Goal: Use online tool/utility: Utilize a website feature to perform a specific function

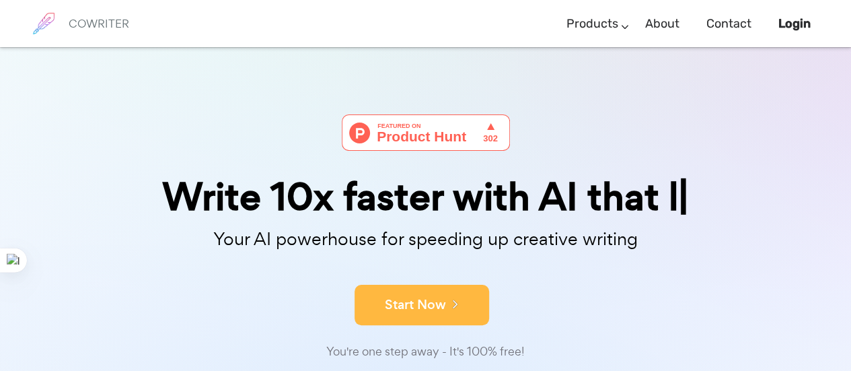
click at [435, 295] on button "Start Now" at bounding box center [421, 305] width 135 height 40
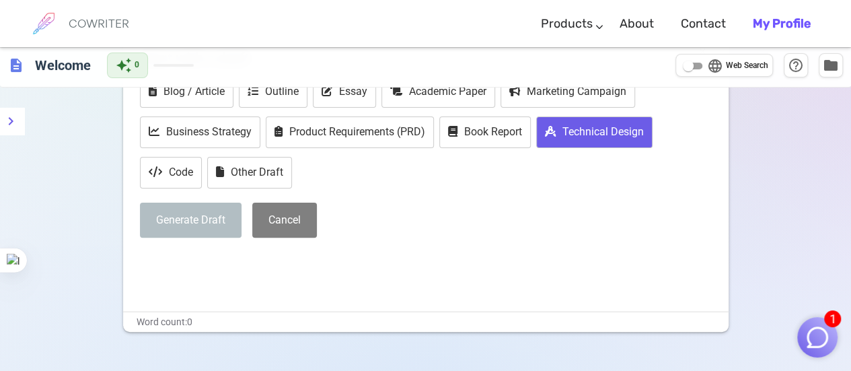
scroll to position [48, 0]
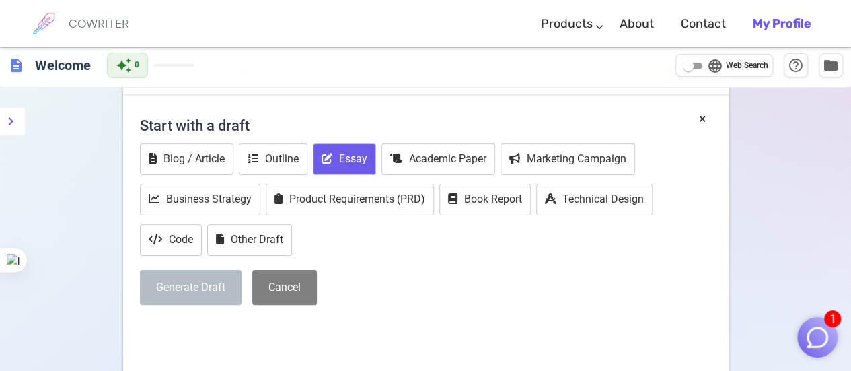
click at [352, 157] on button "Essay" at bounding box center [344, 159] width 63 height 32
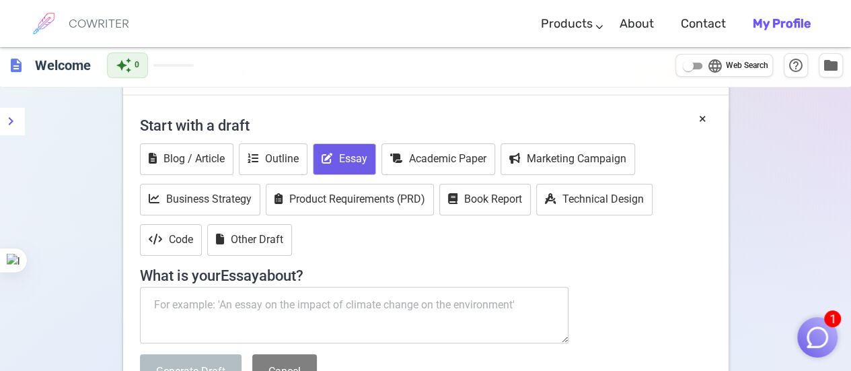
scroll to position [182, 0]
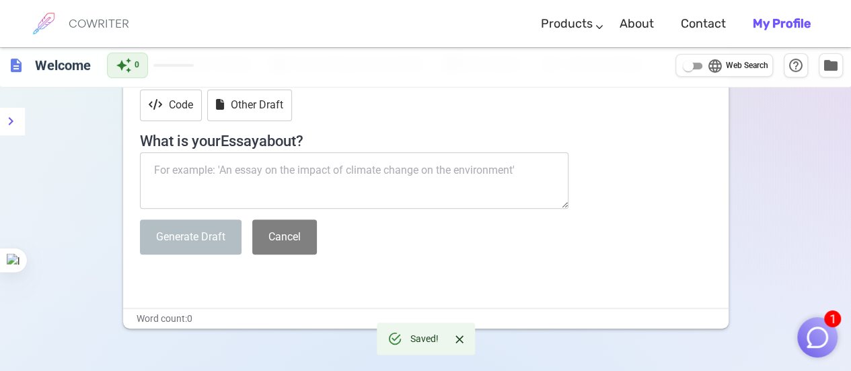
click at [335, 174] on textarea at bounding box center [354, 180] width 429 height 57
paste textarea "LO IPS: DOL SITAME CONS ADI EL SE DOE TEMP INCI UTL 5. ETD MAG AL ENIM ADMIN (1…"
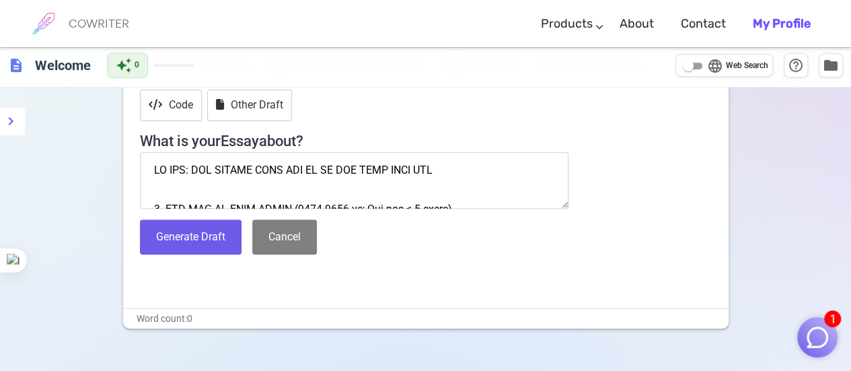
scroll to position [5975, 0]
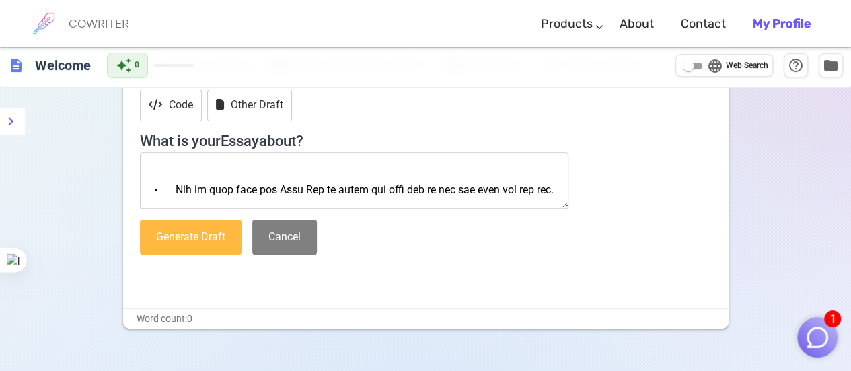
type textarea "LO IPS: DOL SITAME CONS ADI EL SE DOE TEMP INCI UTL 5. ETD MAG AL ENIM ADMIN (1…"
click at [219, 226] on button "Generate Draft" at bounding box center [191, 237] width 102 height 36
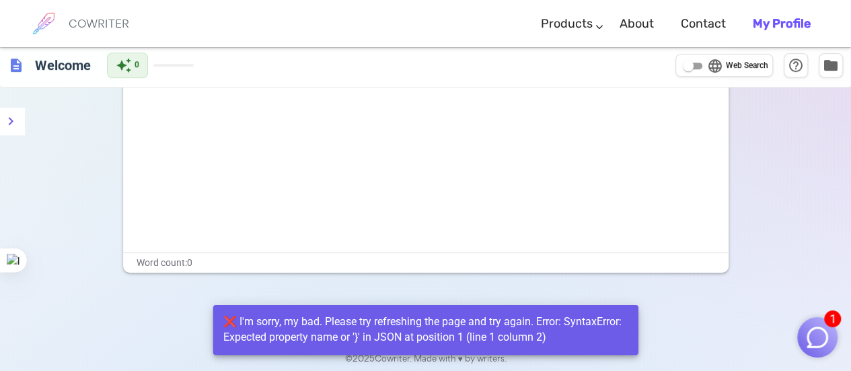
scroll to position [0, 0]
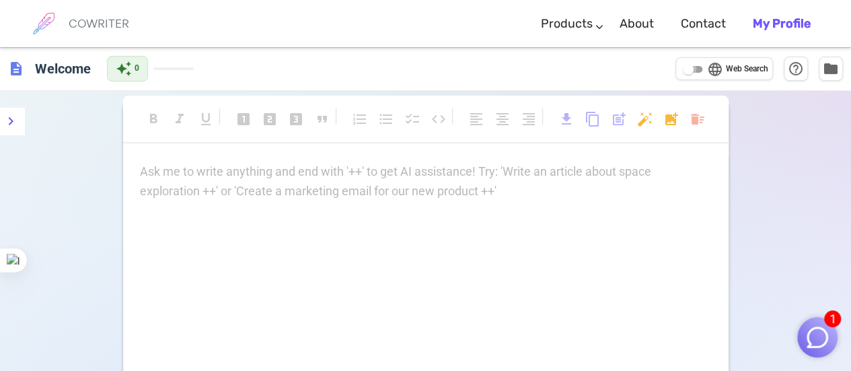
click at [696, 68] on input "language Web Search" at bounding box center [688, 69] width 48 height 16
checkbox input "true"
click at [239, 220] on div "Ask me to write anything and end with '++' to get AI assistance! Try: 'Write an…" at bounding box center [425, 296] width 605 height 269
click at [265, 186] on div "Ask me to write anything and end with '++' to get AI assistance! Try: 'Write an…" at bounding box center [426, 181] width 572 height 39
click at [695, 67] on input "language Web Search" at bounding box center [688, 69] width 48 height 16
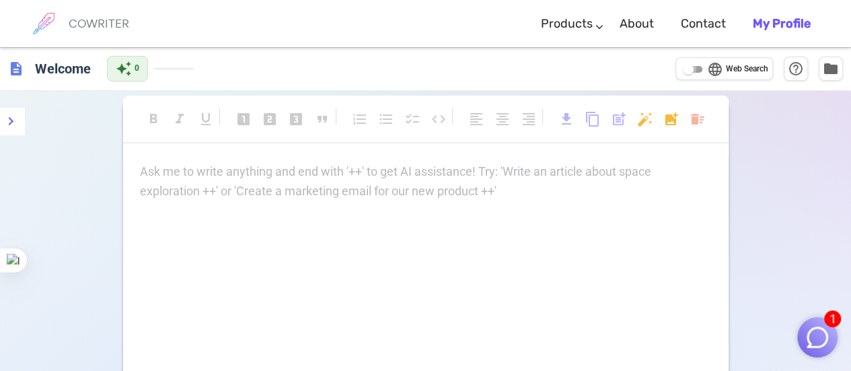
checkbox input "true"
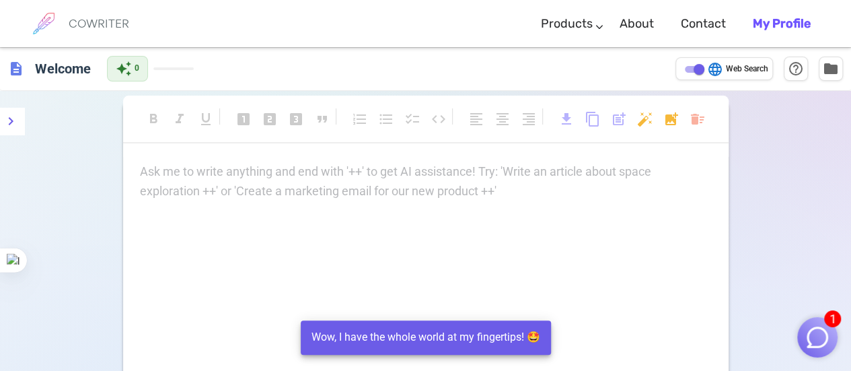
click at [418, 227] on div "Ask me to write anything and end with '++' to get AI assistance! Try: 'Write an…" at bounding box center [425, 296] width 605 height 269
click at [415, 190] on div "Ask me to write anything and end with '++' to get AI assistance! Try: 'Write an…" at bounding box center [426, 181] width 572 height 39
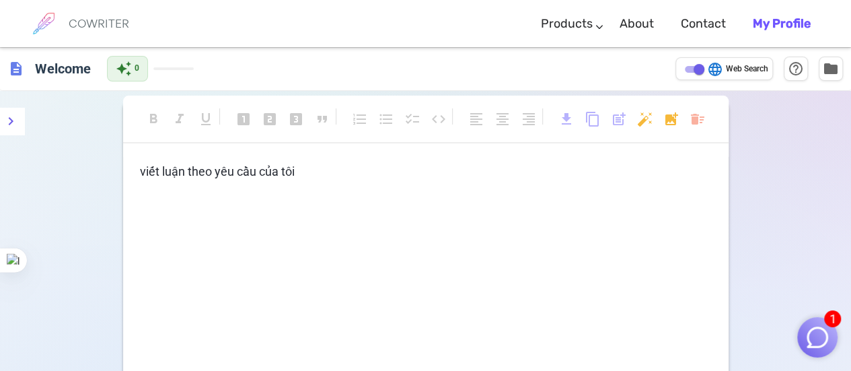
click at [15, 67] on span "description" at bounding box center [16, 69] width 16 height 16
click at [47, 69] on h6 "Welcome" at bounding box center [63, 67] width 67 height 27
click at [278, 85] on div "description Welcome auto_awesome 0 language Web Search help_outline folder" at bounding box center [425, 69] width 851 height 44
click at [94, 28] on h6 "COWRITER" at bounding box center [99, 23] width 61 height 12
click at [97, 24] on h6 "COWRITER" at bounding box center [99, 23] width 61 height 12
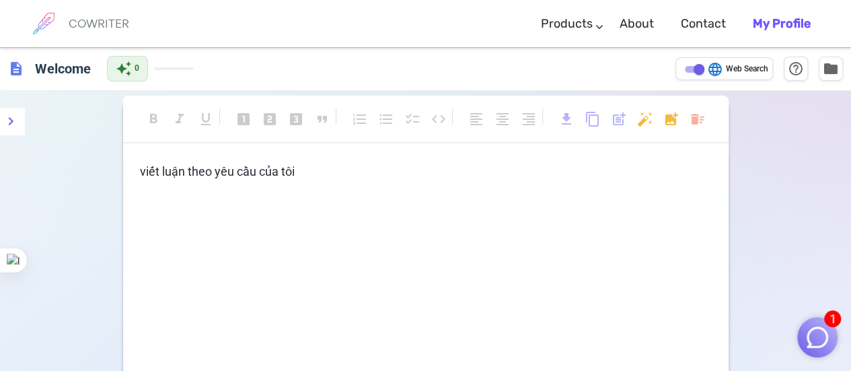
click at [97, 24] on h6 "COWRITER" at bounding box center [99, 23] width 61 height 12
click at [51, 18] on img at bounding box center [44, 24] width 34 height 34
click at [12, 120] on icon "menu" at bounding box center [11, 121] width 5 height 8
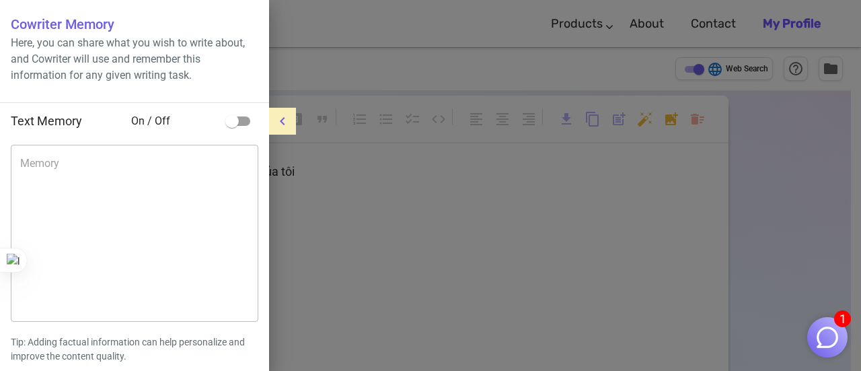
drag, startPoint x: 605, startPoint y: 131, endPoint x: 615, endPoint y: 141, distance: 13.3
click at [605, 131] on div at bounding box center [430, 185] width 861 height 371
